Goal: Task Accomplishment & Management: Manage account settings

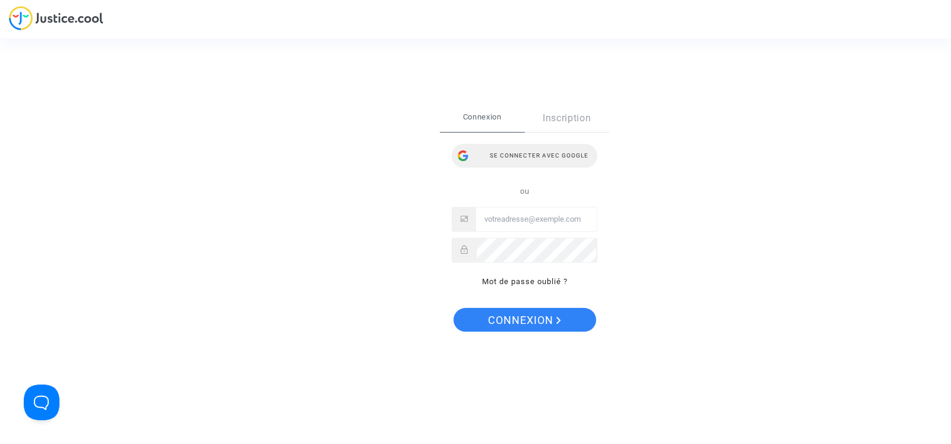
click at [530, 150] on div "Se connecter avec Google" at bounding box center [525, 156] width 146 height 24
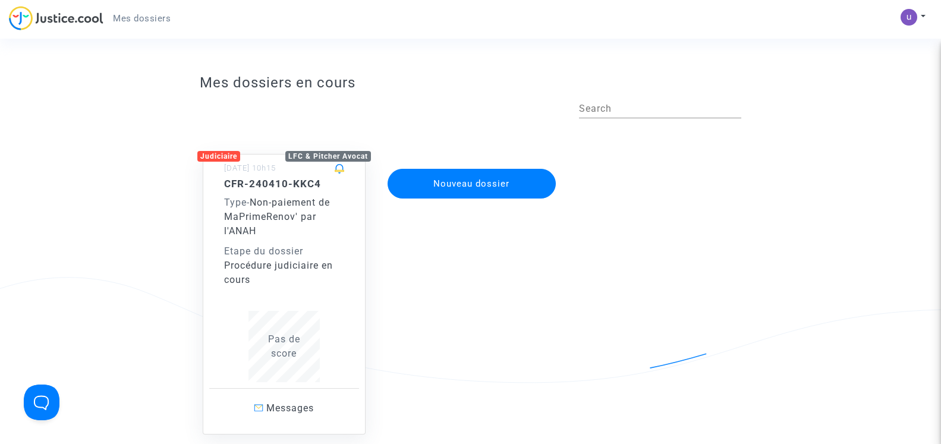
click at [316, 207] on span "Non-paiement de MaPrimeRenov' par l'ANAH" at bounding box center [277, 217] width 106 height 40
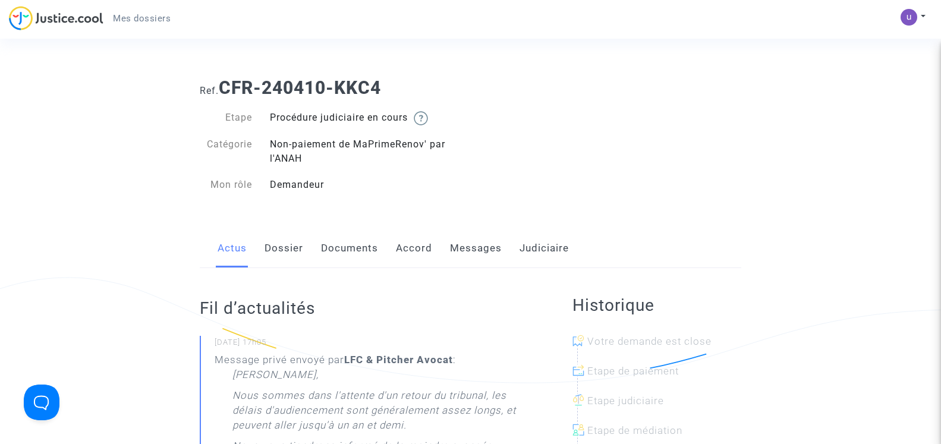
click at [336, 244] on link "Documents" at bounding box center [349, 248] width 57 height 39
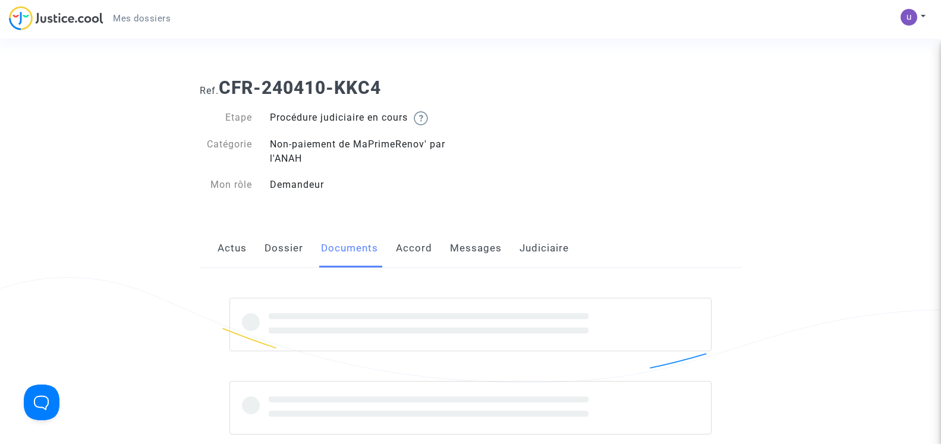
scroll to position [61, 0]
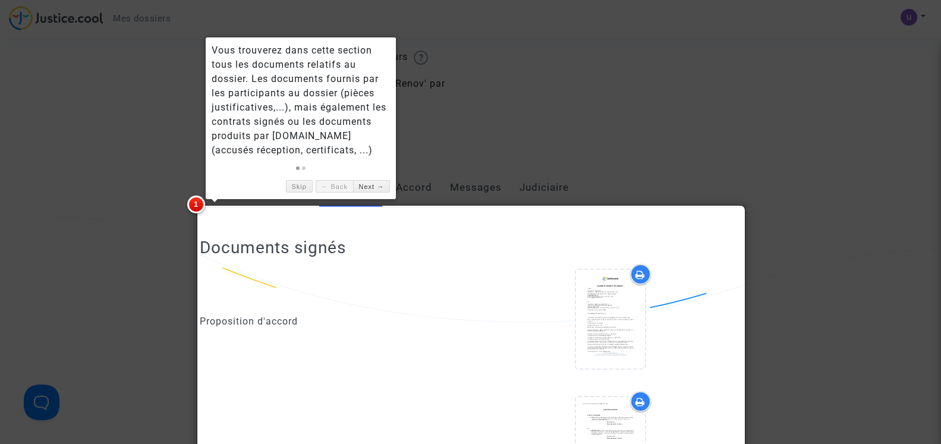
click at [509, 287] on div at bounding box center [611, 321] width 262 height 115
click at [302, 190] on link "Skip" at bounding box center [299, 186] width 27 height 12
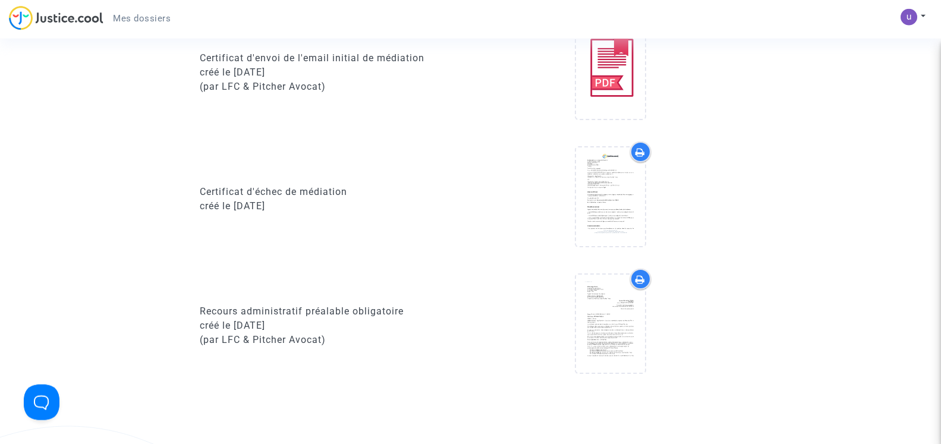
scroll to position [970, 0]
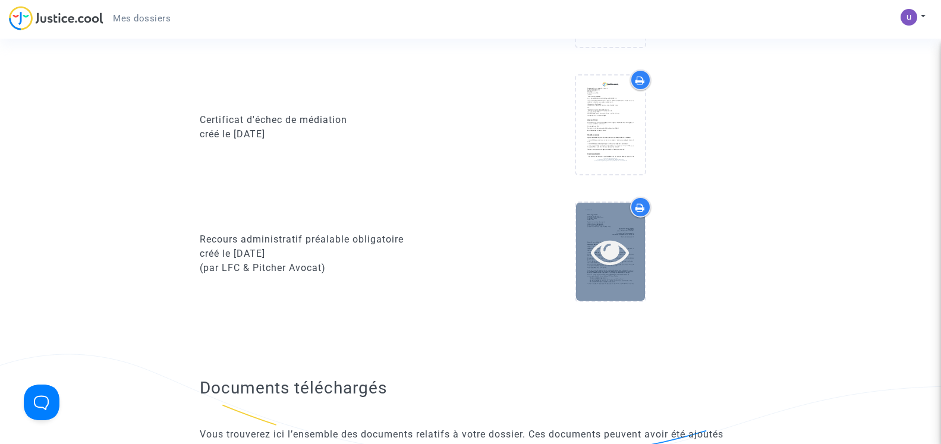
click at [610, 249] on icon at bounding box center [610, 251] width 39 height 38
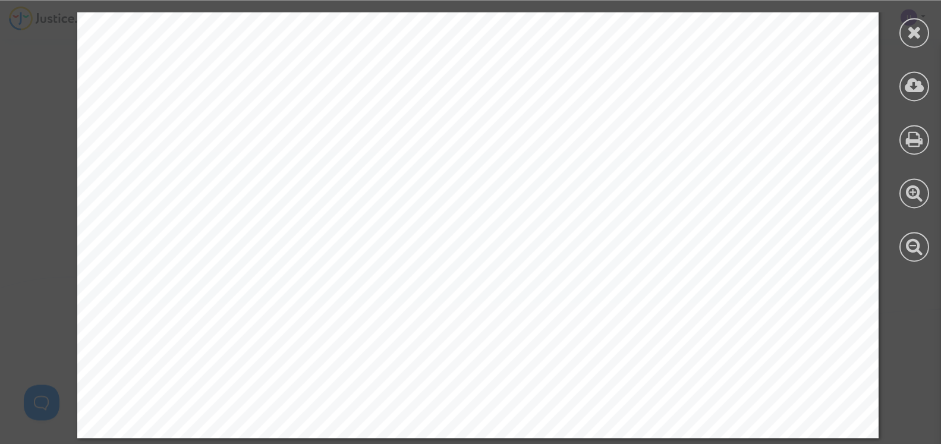
scroll to position [0, 0]
click at [914, 33] on icon at bounding box center [914, 32] width 15 height 18
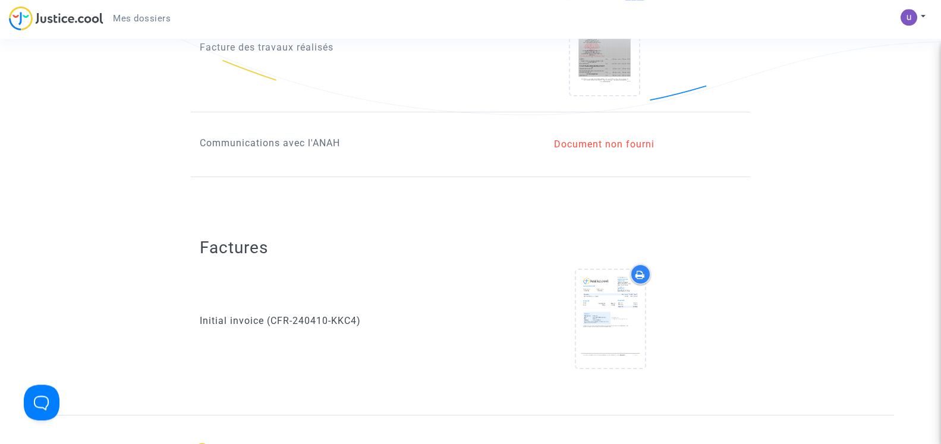
scroll to position [1818, 0]
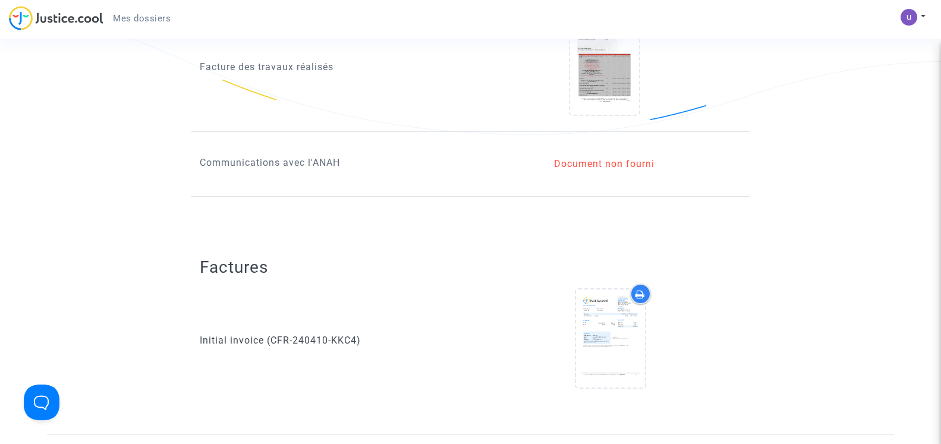
click at [307, 166] on p "Communications avec l'ANAH" at bounding box center [331, 162] width 262 height 15
click at [606, 160] on div "Document non fourni" at bounding box center [605, 164] width 250 height 14
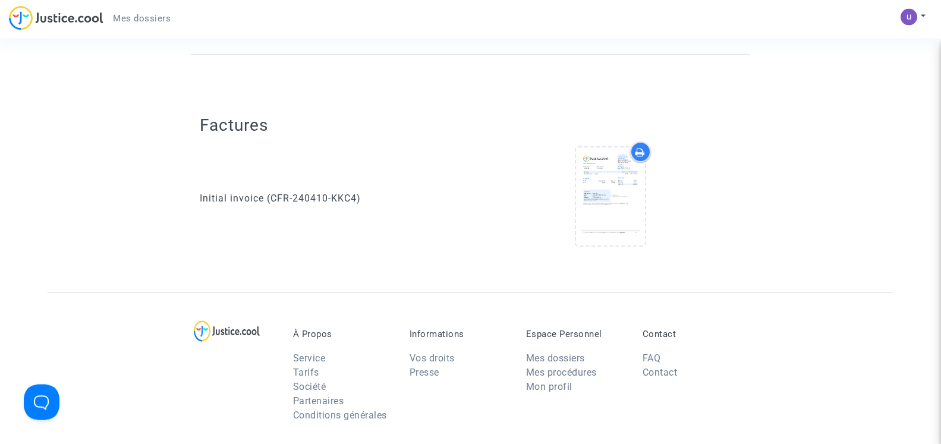
scroll to position [1939, 0]
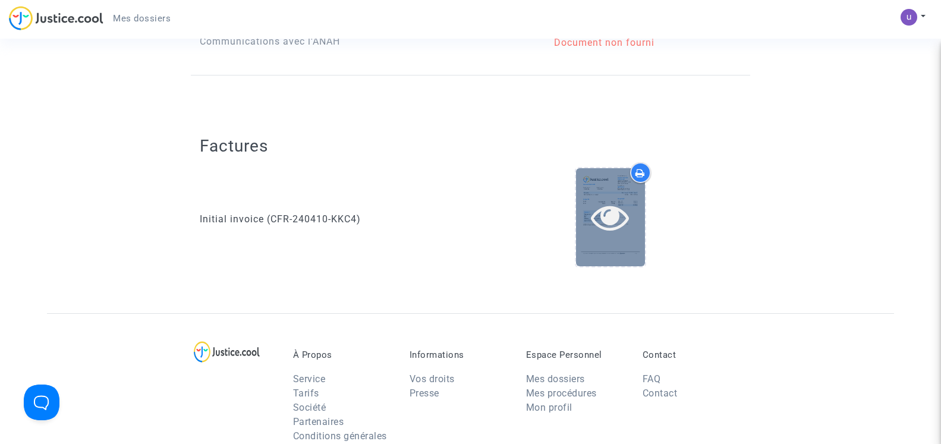
click at [626, 197] on div at bounding box center [610, 217] width 69 height 98
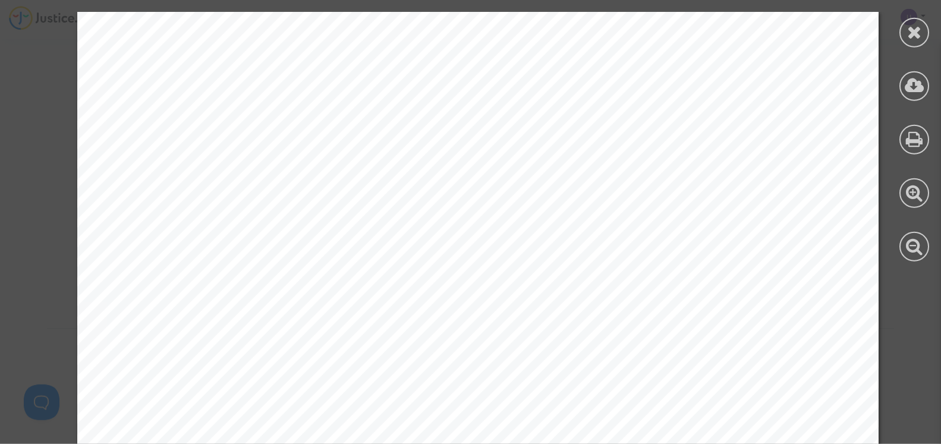
scroll to position [1554, 0]
drag, startPoint x: 936, startPoint y: 65, endPoint x: 923, endPoint y: 118, distance: 55.1
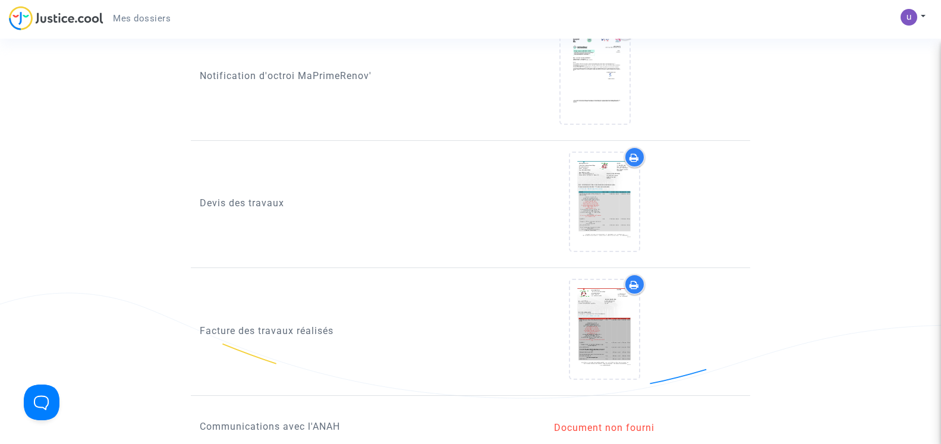
click at [706, 218] on div at bounding box center [605, 204] width 250 height 115
